Goal: Information Seeking & Learning: Learn about a topic

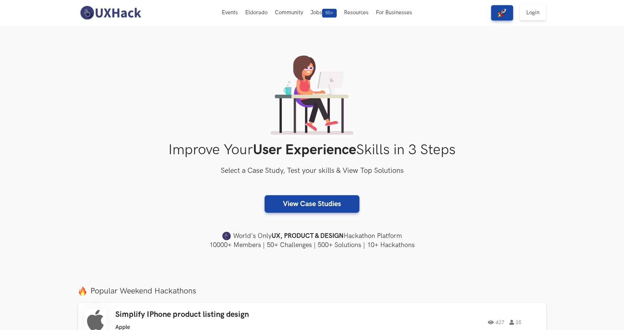
scroll to position [120, 0]
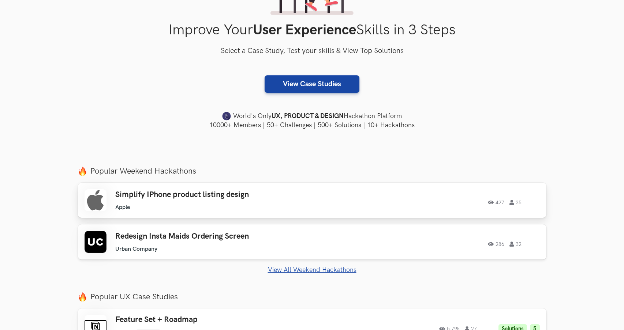
click at [176, 214] on link "Simplify IPhone product listing design Apple Apple 427 25 427 25" at bounding box center [312, 200] width 468 height 35
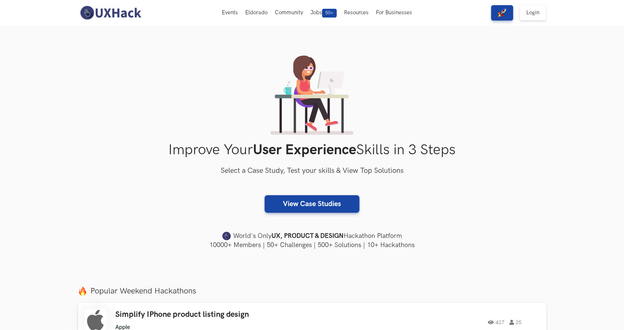
scroll to position [0, 0]
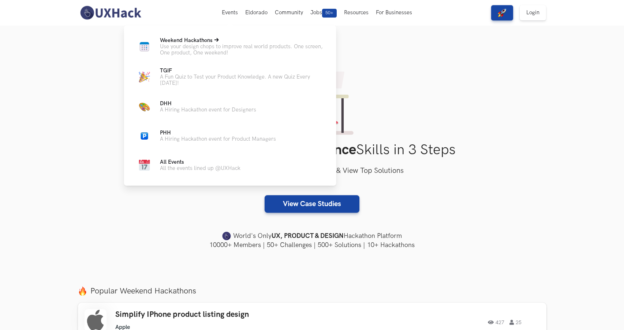
click at [201, 49] on p "Use your design chops to improve real world products. One screen, One product, …" at bounding box center [242, 50] width 165 height 12
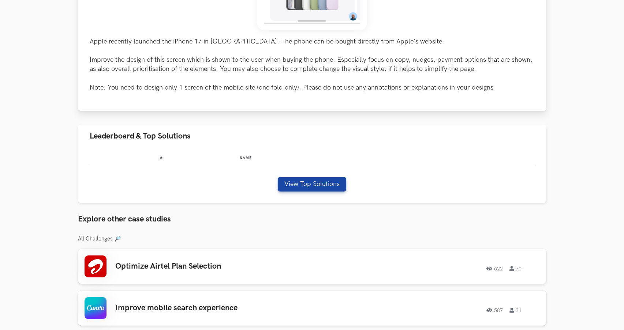
scroll to position [309, 0]
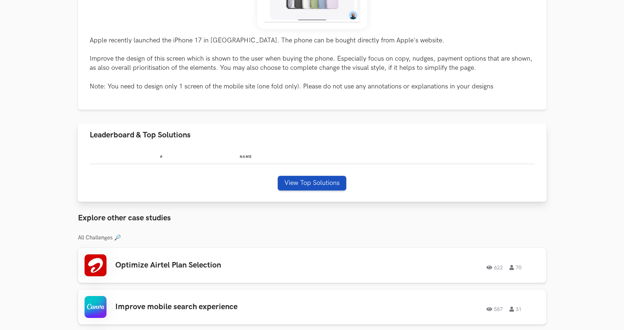
click at [291, 184] on button "View Top Solutions" at bounding box center [312, 183] width 68 height 15
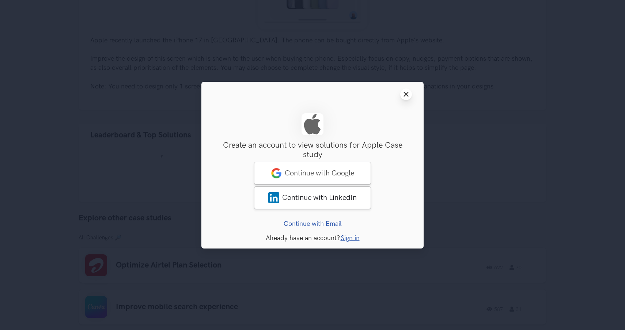
click at [403, 96] on button "Close modal window" at bounding box center [406, 95] width 12 height 12
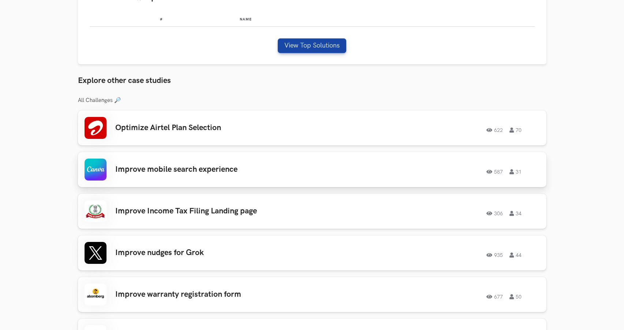
scroll to position [447, 0]
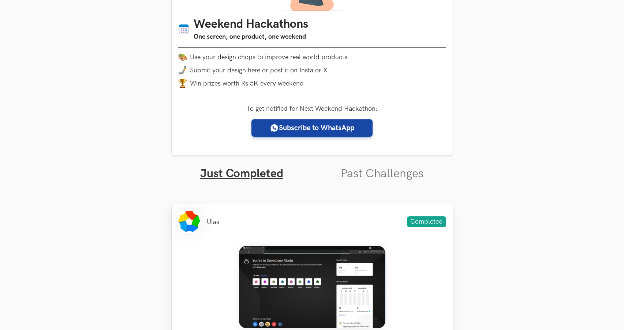
scroll to position [100, 0]
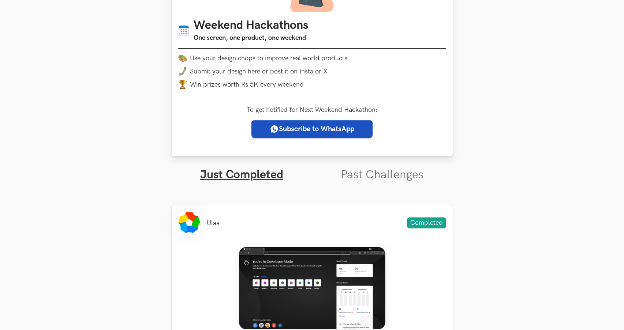
click at [300, 131] on link "Subscribe to WhatsApp" at bounding box center [311, 129] width 121 height 18
